Goal: Transaction & Acquisition: Purchase product/service

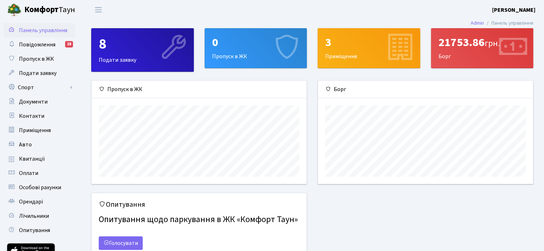
scroll to position [103, 214]
click at [494, 48] on span "грн." at bounding box center [491, 43] width 15 height 13
click at [35, 158] on span "Квитанції" at bounding box center [32, 159] width 26 height 8
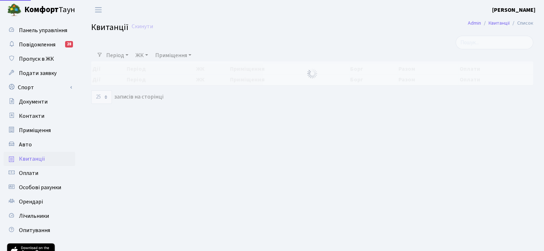
select select "25"
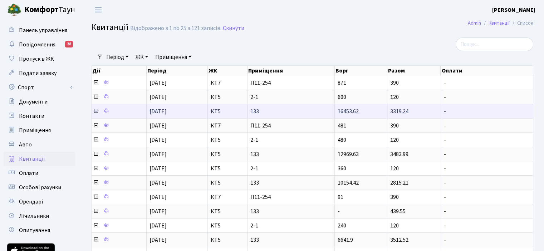
click at [96, 111] on icon at bounding box center [96, 111] width 6 height 6
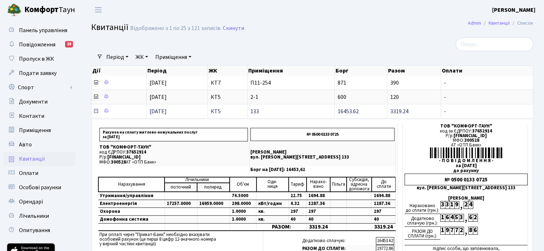
click at [96, 109] on icon at bounding box center [96, 111] width 6 height 6
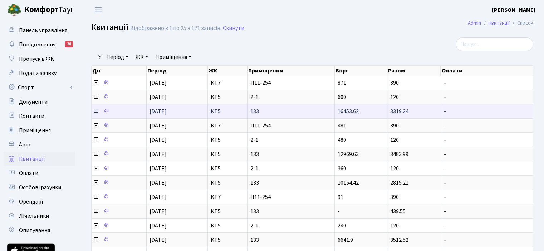
click at [93, 110] on icon at bounding box center [96, 111] width 6 height 6
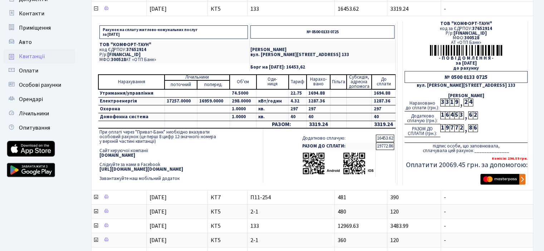
scroll to position [107, 0]
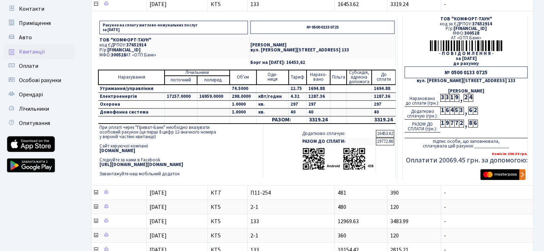
click at [442, 159] on h5 "Оплатити 20069.45 грн. за допомогою:" at bounding box center [465, 160] width 123 height 9
copy h5 "20069.45"
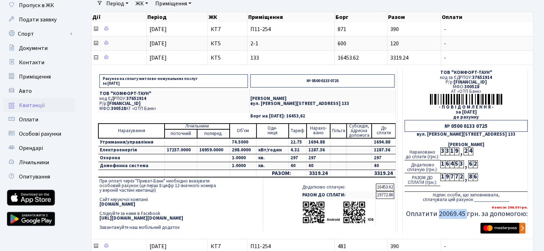
scroll to position [71, 0]
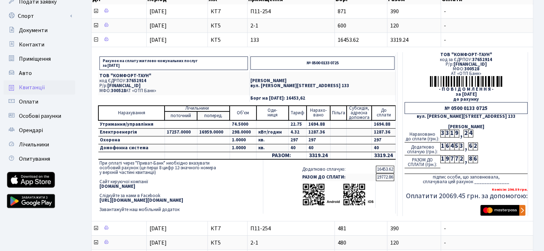
click at [450, 159] on div "7" at bounding box center [451, 159] width 5 height 8
click at [442, 158] on div "1" at bounding box center [442, 159] width 5 height 8
click at [383, 176] on td "19772.86" at bounding box center [385, 178] width 18 height 8
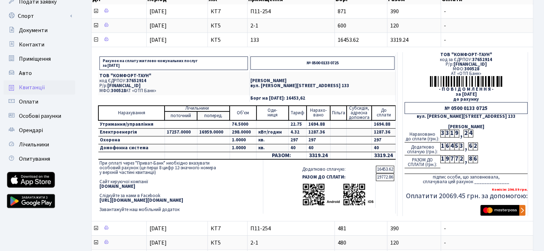
click at [383, 176] on td "19772.86" at bounding box center [385, 178] width 18 height 8
copy tbody "19772.86"
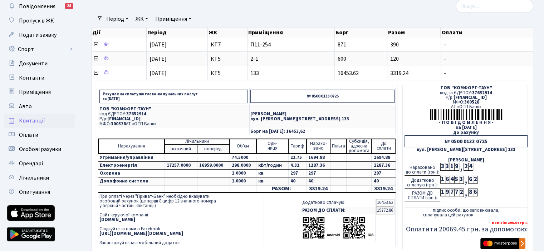
scroll to position [36, 0]
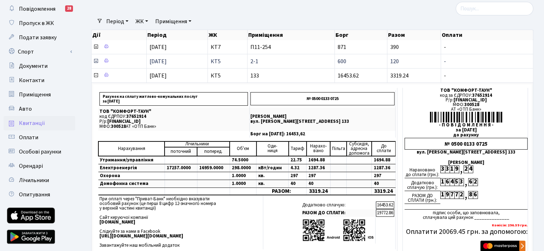
click at [96, 61] on icon at bounding box center [96, 61] width 6 height 6
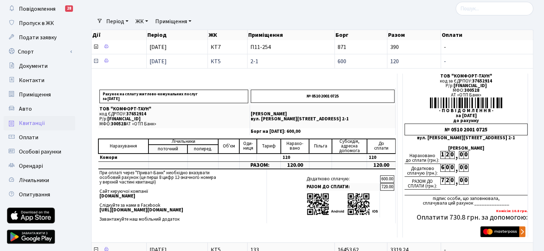
click at [96, 60] on icon at bounding box center [96, 61] width 6 height 6
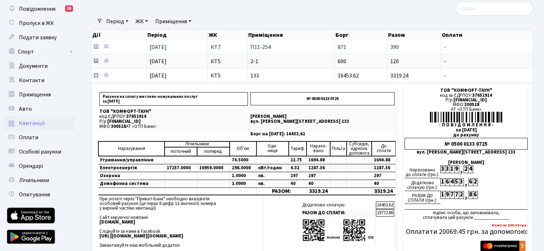
click at [96, 49] on icon at bounding box center [96, 47] width 6 height 6
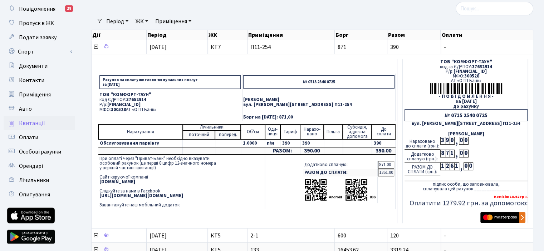
click at [140, 105] on span "UA063005280000026000000026495" at bounding box center [123, 104] width 33 height 6
copy span "UA063005280000026000000026495"
click at [207, 103] on p "Р/р: UA063005280000026000000026495" at bounding box center [169, 105] width 141 height 5
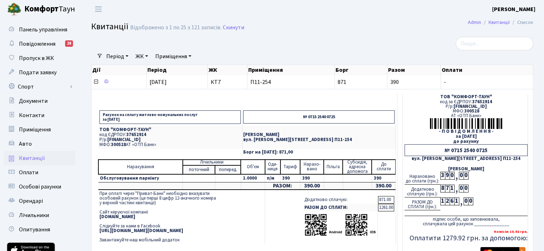
scroll to position [0, 0]
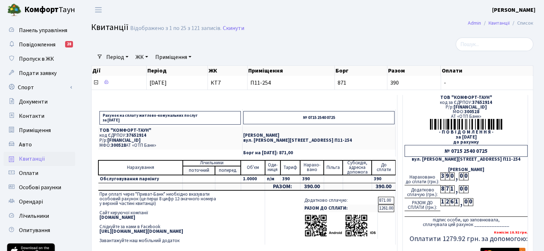
click at [457, 107] on span "UA063005280000026000000026495" at bounding box center [469, 107] width 33 height 6
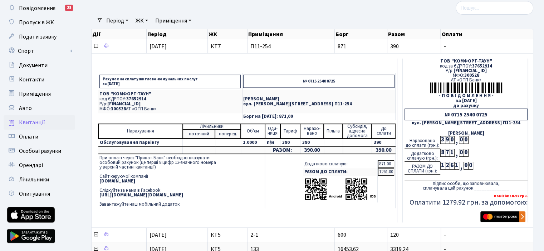
scroll to position [36, 0]
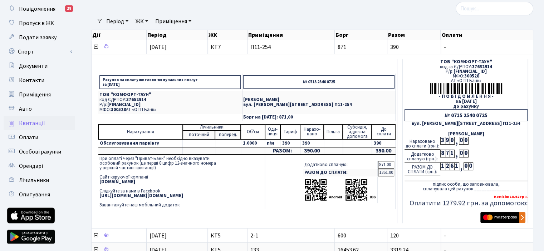
click at [133, 141] on td "Обслуговування паркінгу" at bounding box center [140, 143] width 84 height 8
copy tr "Обслуговування паркінгу"
click at [446, 164] on div "2" at bounding box center [447, 167] width 5 height 8
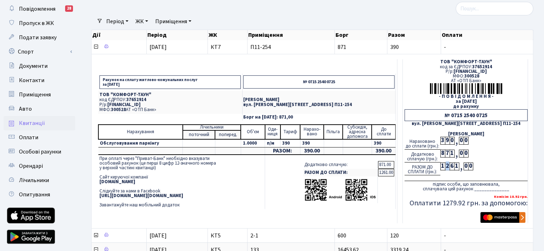
click at [446, 164] on div "2" at bounding box center [447, 167] width 5 height 8
click at [511, 163] on div "РАЗОМ ДО СПЛАТИ (грн.): 1 2 6 1 , 0 0" at bounding box center [465, 169] width 123 height 13
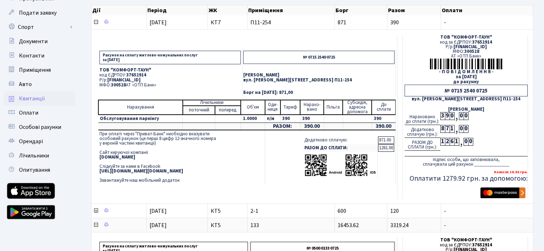
scroll to position [71, 0]
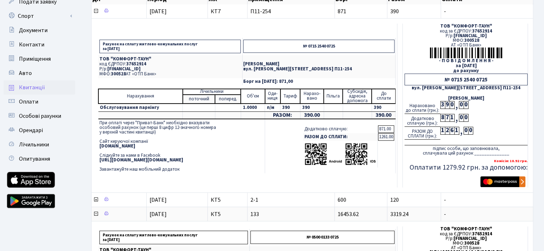
drag, startPoint x: 497, startPoint y: 172, endPoint x: 497, endPoint y: 178, distance: 6.8
click at [497, 177] on div "Комісія: 18.92 грн. Оплатити 1279.92 грн. за допомогою:" at bounding box center [465, 172] width 123 height 32
click at [497, 179] on img "submit" at bounding box center [502, 182] width 45 height 11
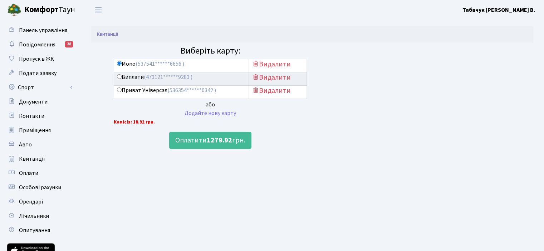
click at [140, 91] on label "Приват Універсал (536354******0342 )" at bounding box center [166, 90] width 99 height 8
click at [122, 91] on input "Приват Універсал (536354******0342 )" at bounding box center [119, 90] width 5 height 5
radio input "true"
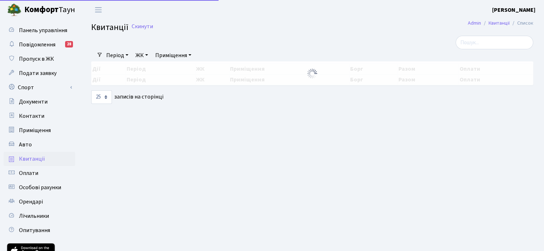
select select "25"
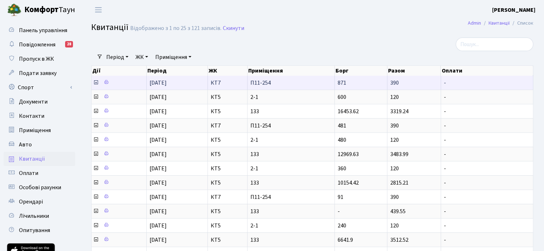
click at [96, 83] on icon at bounding box center [96, 83] width 6 height 6
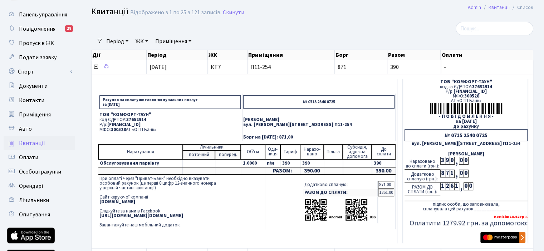
scroll to position [36, 0]
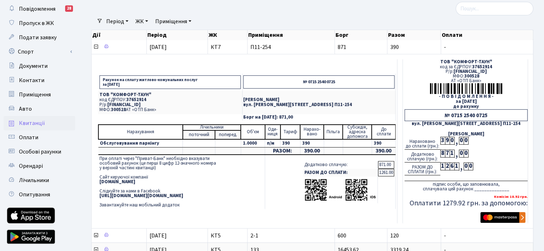
click at [466, 117] on div "№ 0715 2540 0725" at bounding box center [465, 115] width 123 height 12
copy td "№ 0715 2540 0725"
click at [463, 117] on div "№ 0715 2540 0725" at bounding box center [465, 115] width 123 height 12
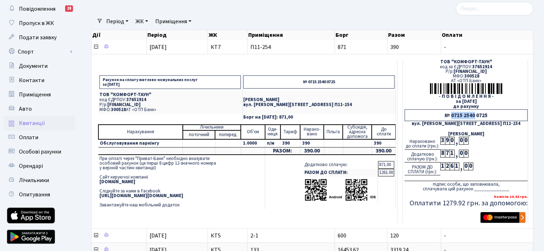
drag, startPoint x: 451, startPoint y: 115, endPoint x: 474, endPoint y: 114, distance: 23.2
click at [474, 114] on div "№ 0715 2540 0725" at bounding box center [465, 115] width 123 height 12
copy div "0715 2540"
click at [140, 97] on span "37652914" at bounding box center [136, 99] width 20 height 6
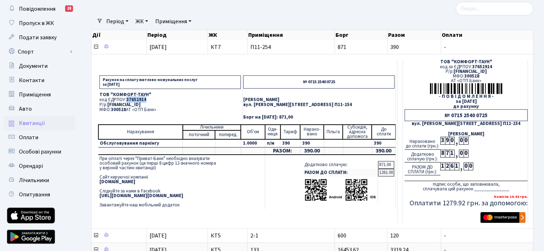
copy span "37652914"
drag, startPoint x: 450, startPoint y: 114, endPoint x: 475, endPoint y: 113, distance: 24.3
click at [475, 113] on div "№ 0715 2540 0725" at bounding box center [465, 115] width 123 height 12
copy div "0715 2540"
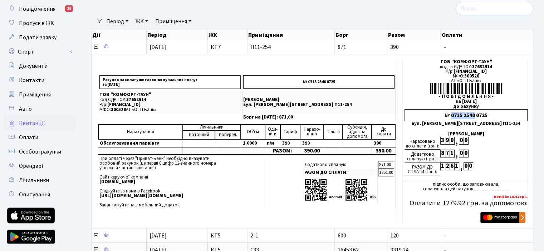
click at [30, 122] on span "Квитанції" at bounding box center [32, 123] width 26 height 8
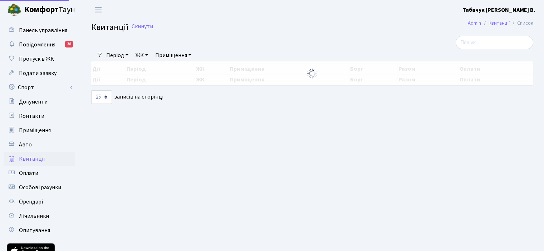
select select "25"
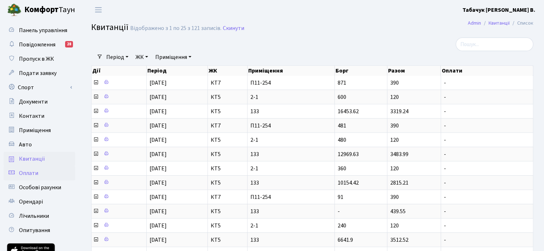
click at [36, 171] on span "Оплати" at bounding box center [28, 173] width 19 height 8
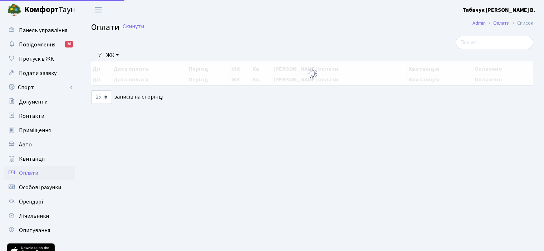
select select "25"
